Goal: Check status: Check status

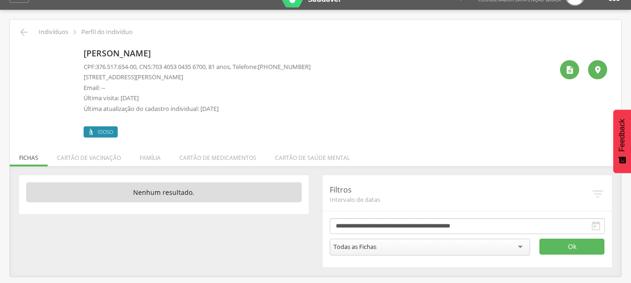
scroll to position [28, 0]
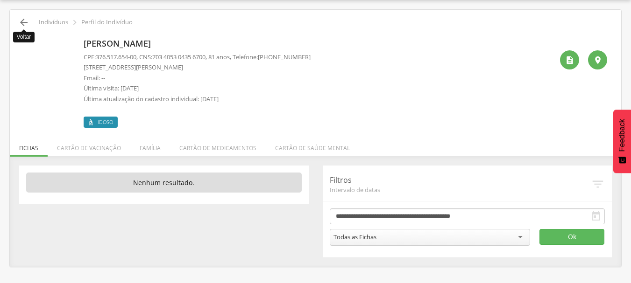
click at [24, 22] on icon "" at bounding box center [23, 22] width 11 height 11
click at [21, 22] on icon "" at bounding box center [23, 22] width 11 height 11
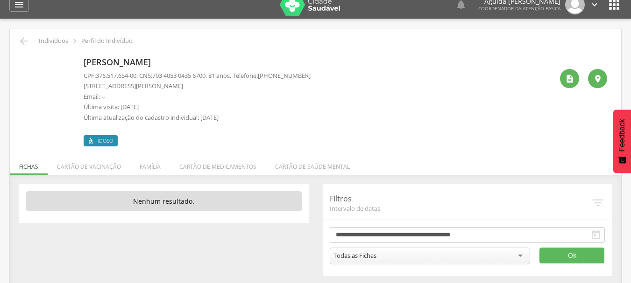
scroll to position [0, 0]
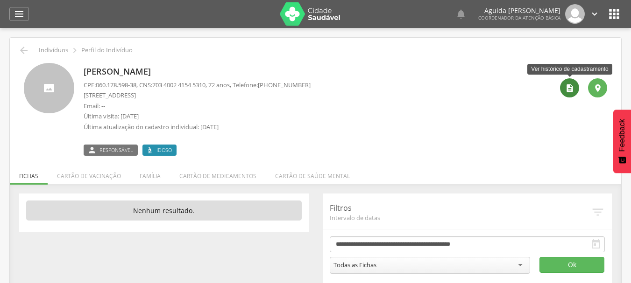
click at [567, 89] on icon "" at bounding box center [569, 88] width 9 height 9
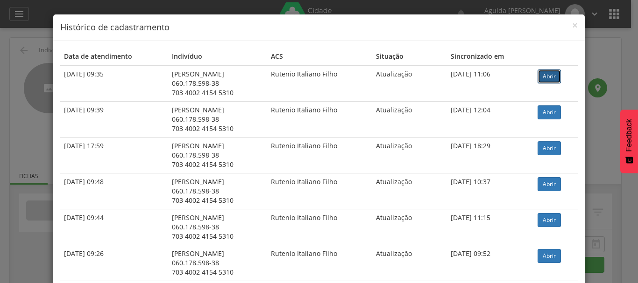
click at [550, 78] on link "Abrir" at bounding box center [548, 77] width 23 height 14
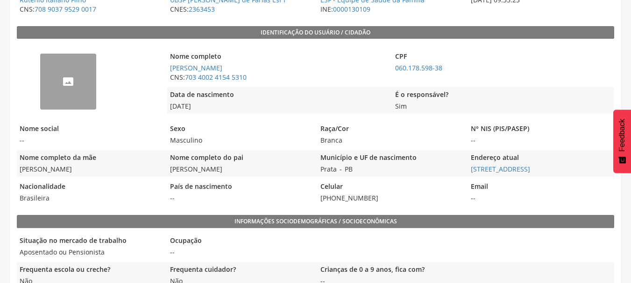
scroll to position [187, 0]
